Goal: Navigation & Orientation: Find specific page/section

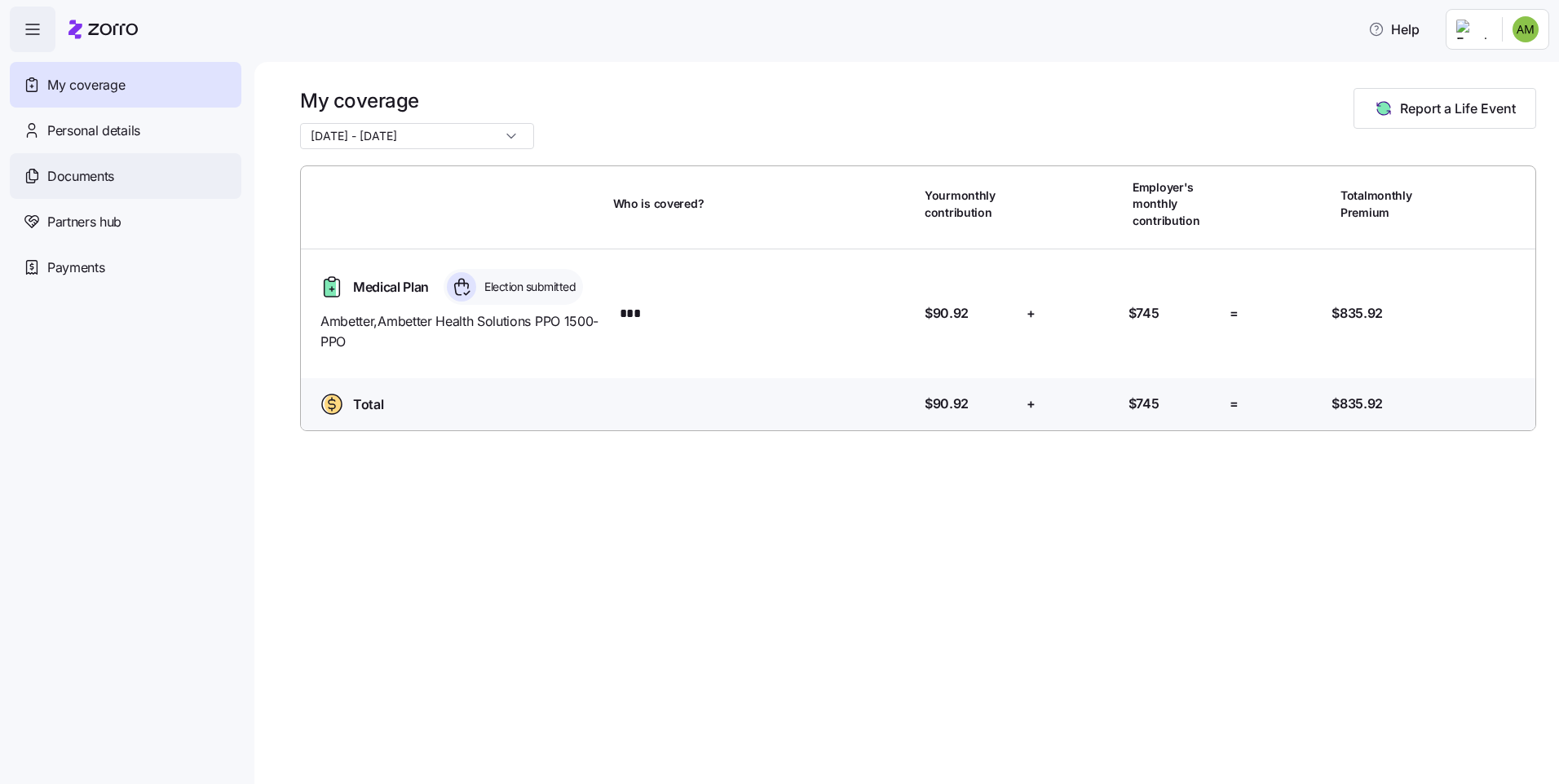
click at [58, 173] on span "Documents" at bounding box center [81, 176] width 67 height 21
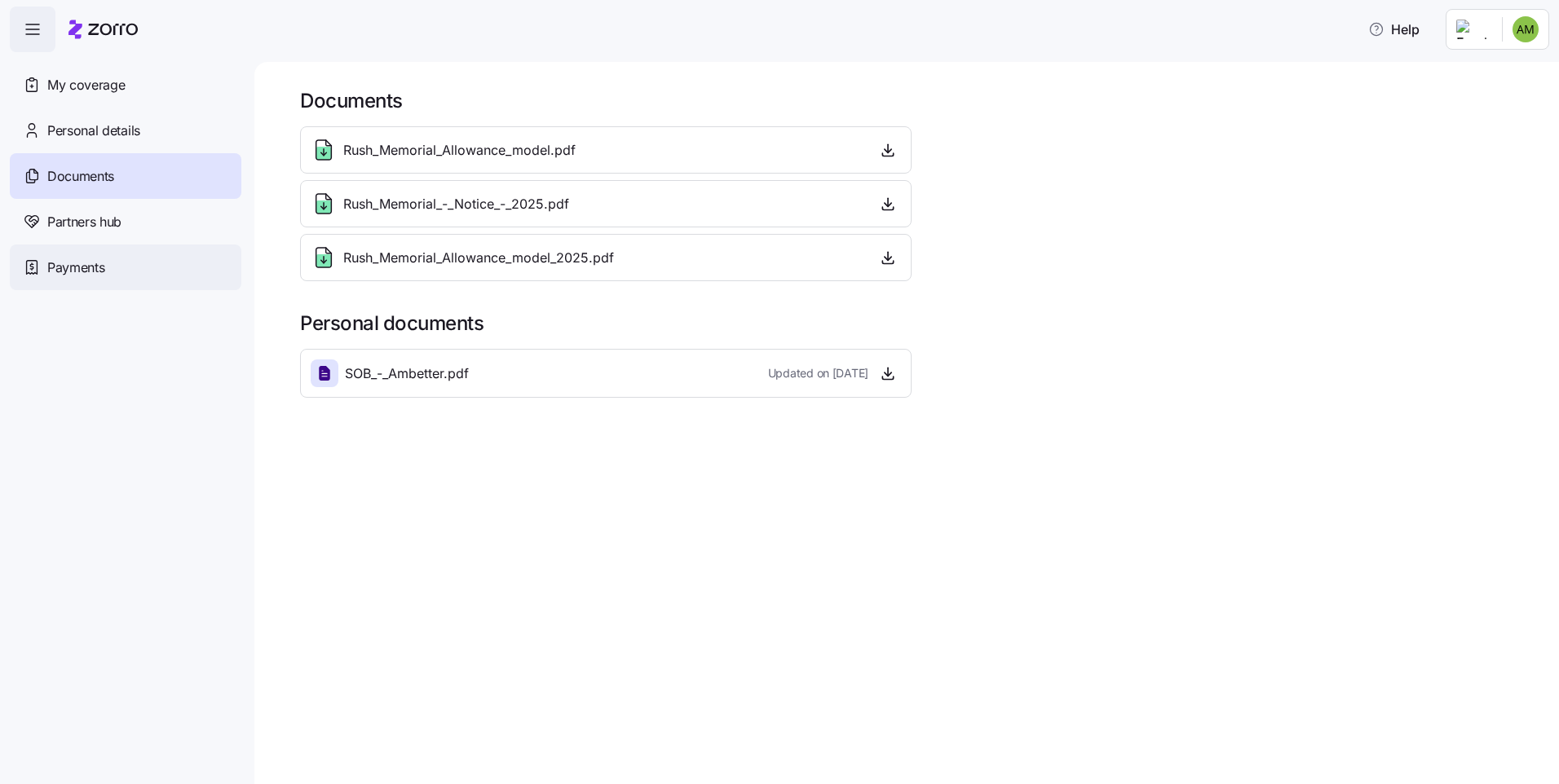
click at [84, 270] on span "Payments" at bounding box center [76, 267] width 57 height 21
